Goal: Task Accomplishment & Management: Use online tool/utility

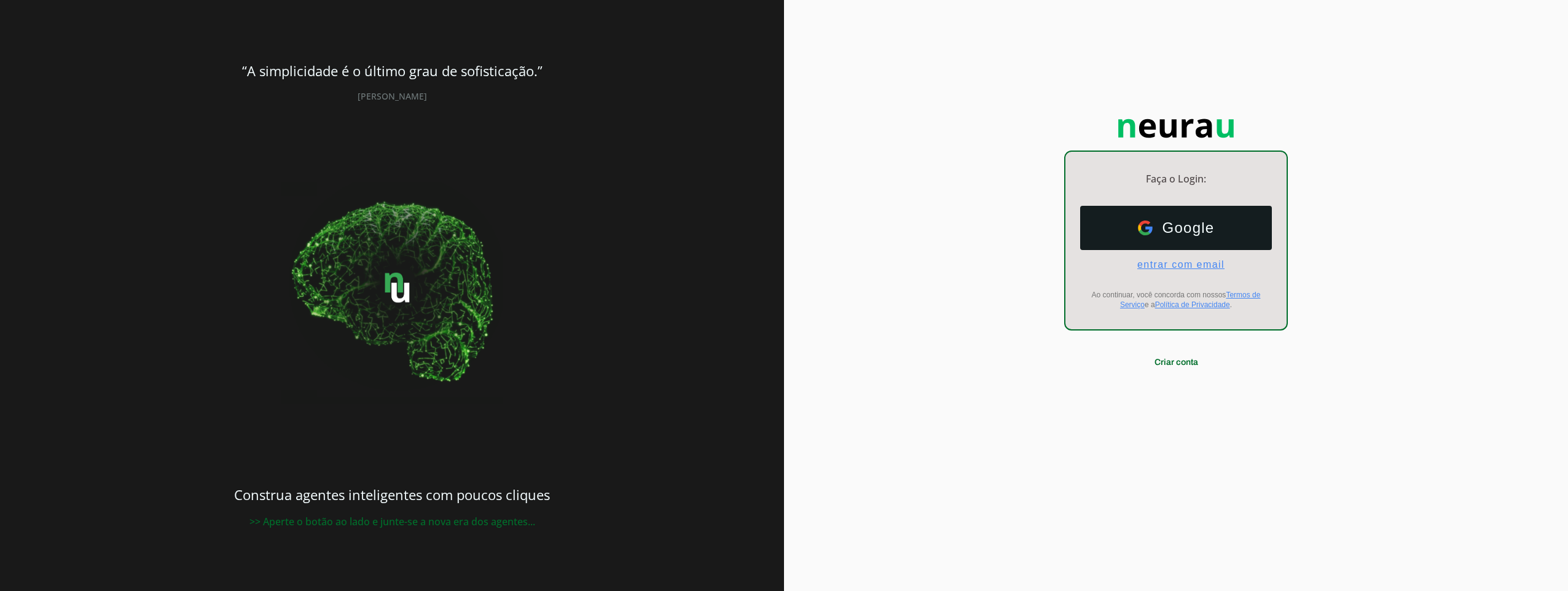
click at [775, 260] on span "entrar com email" at bounding box center [1176, 265] width 97 height 11
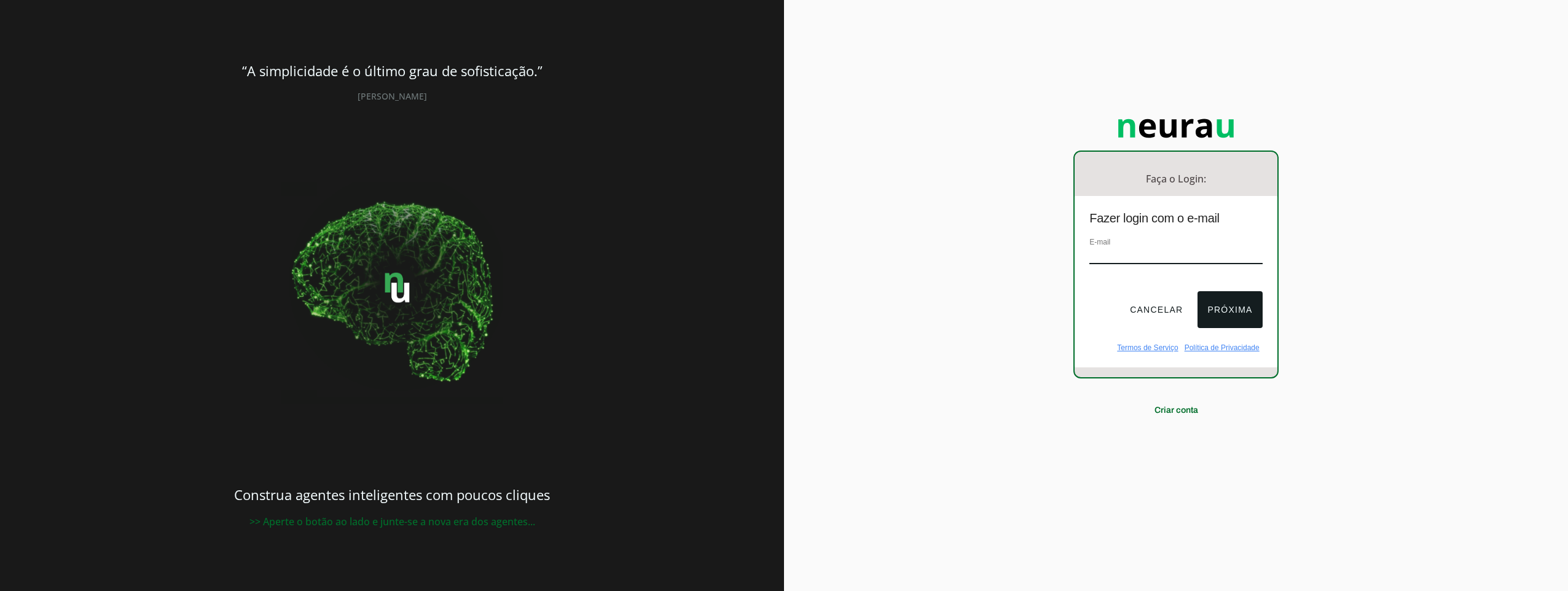
click at [775, 260] on input "email" at bounding box center [1176, 256] width 173 height 17
type input "tiagoniteroi@hotmail.com"
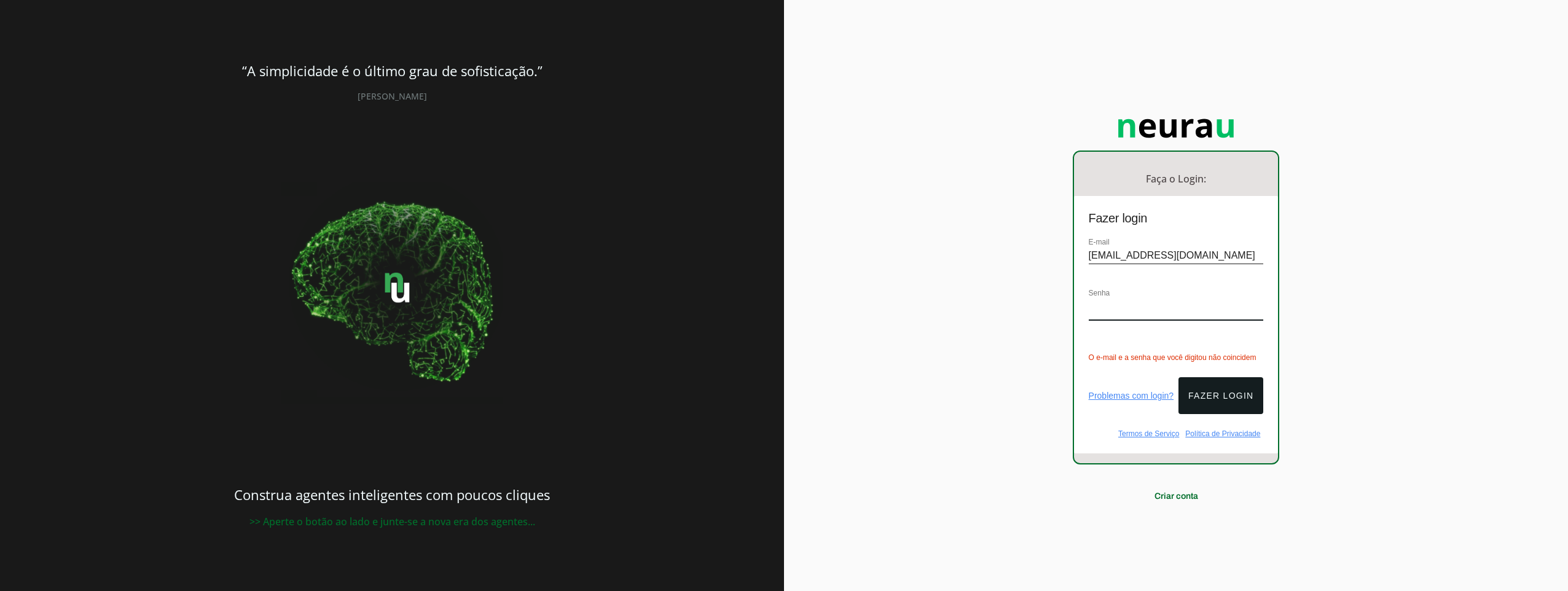
click at [775, 303] on div "E-mail tiagoniteroi@hotmail.com Senha O e-mail e a senha que você digitou não c…" at bounding box center [1176, 299] width 204 height 127
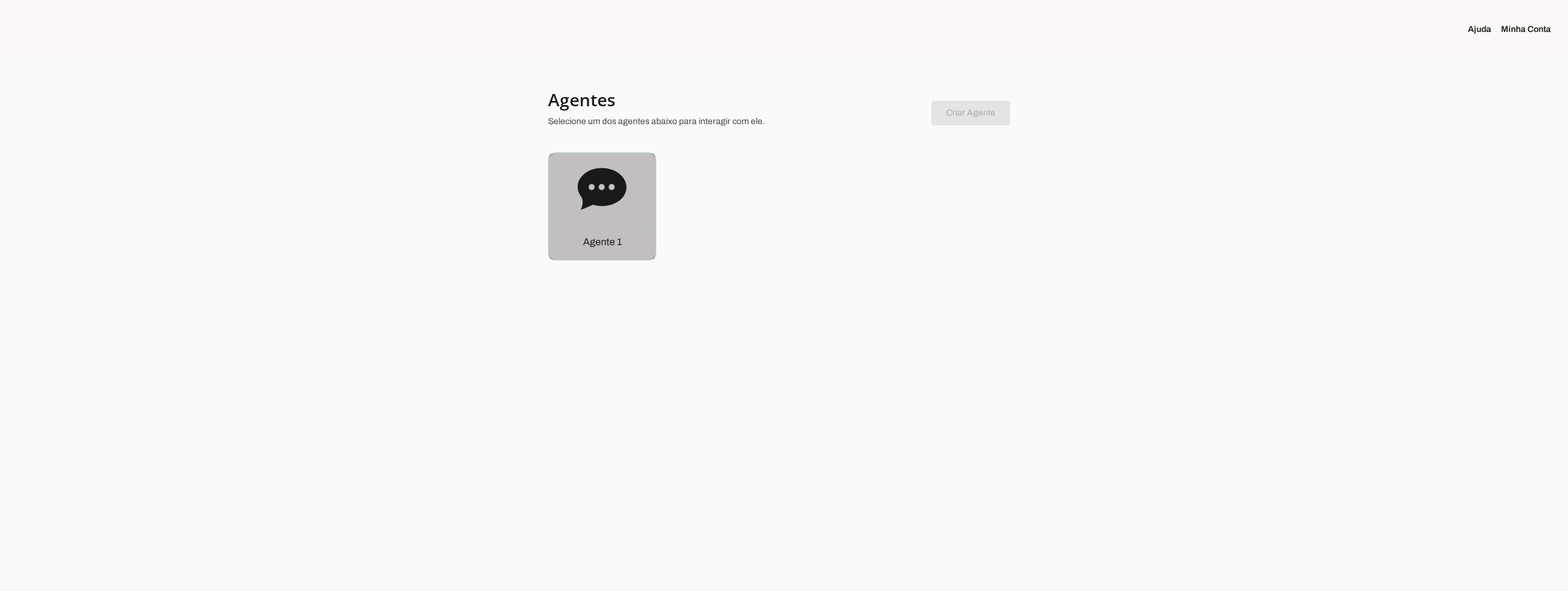
click at [624, 196] on icon at bounding box center [602, 189] width 49 height 49
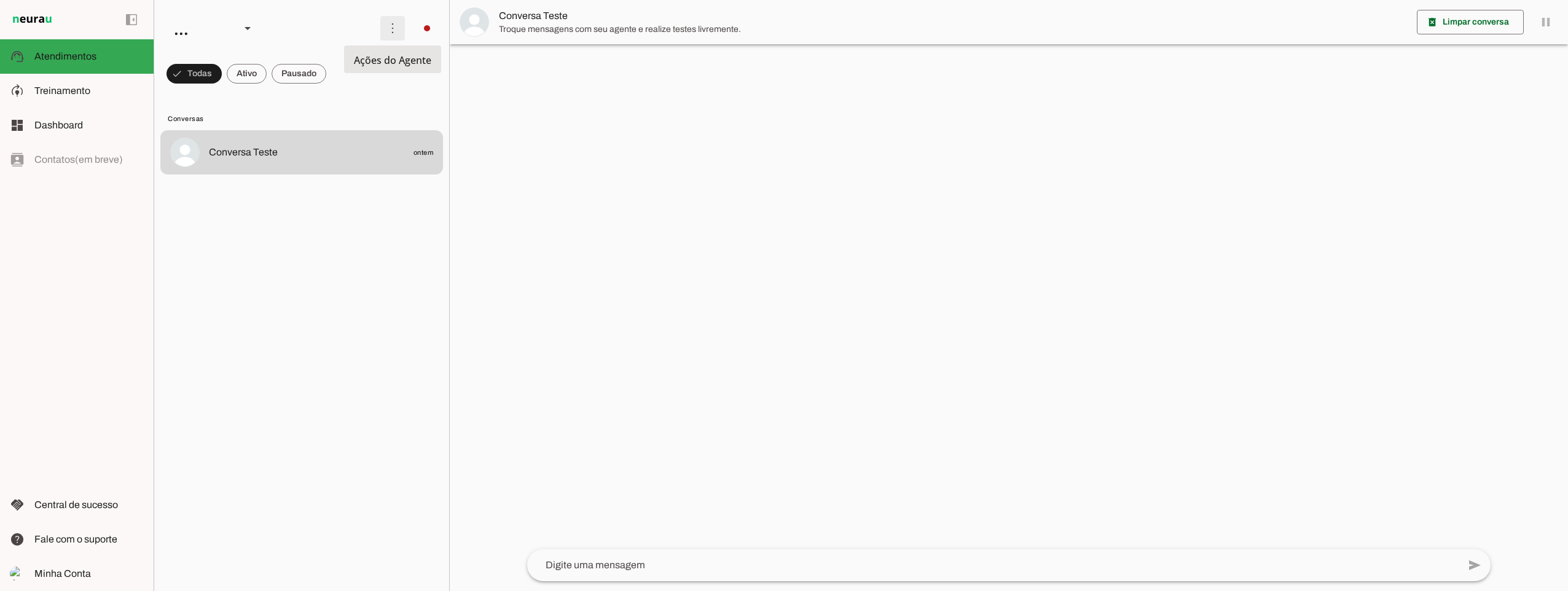
click at [395, 25] on span at bounding box center [392, 27] width 29 height 29
